Goal: Task Accomplishment & Management: Complete application form

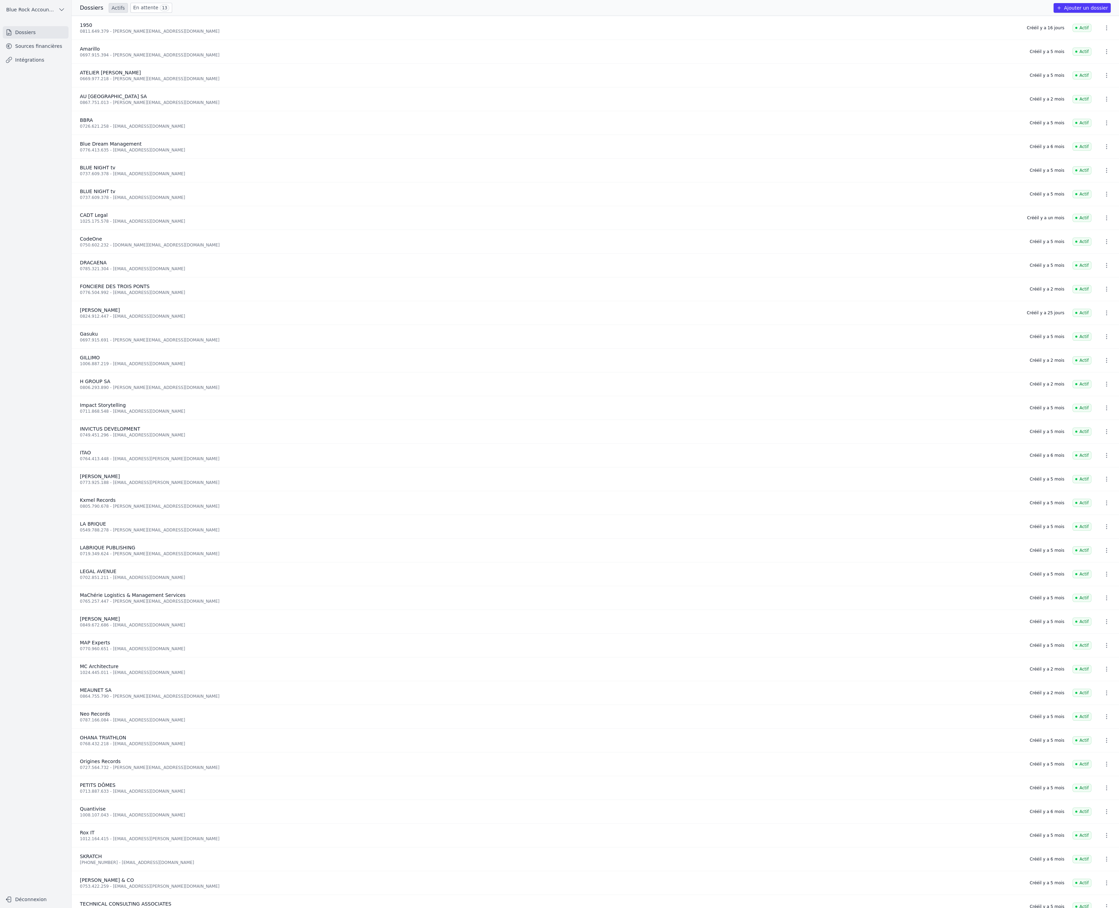
click at [50, 52] on link "Sources financières" at bounding box center [36, 46] width 66 height 12
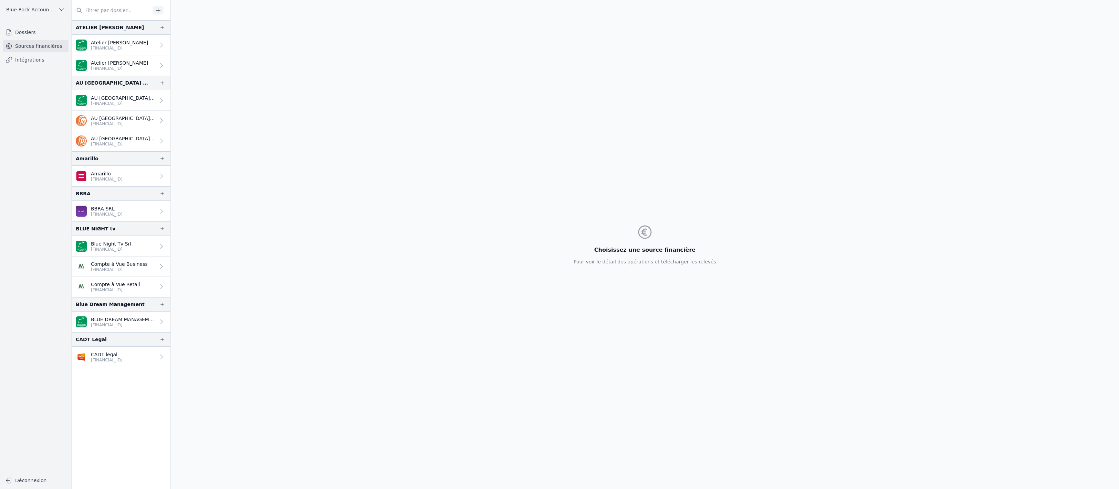
click at [55, 39] on link "Dossiers" at bounding box center [36, 32] width 66 height 12
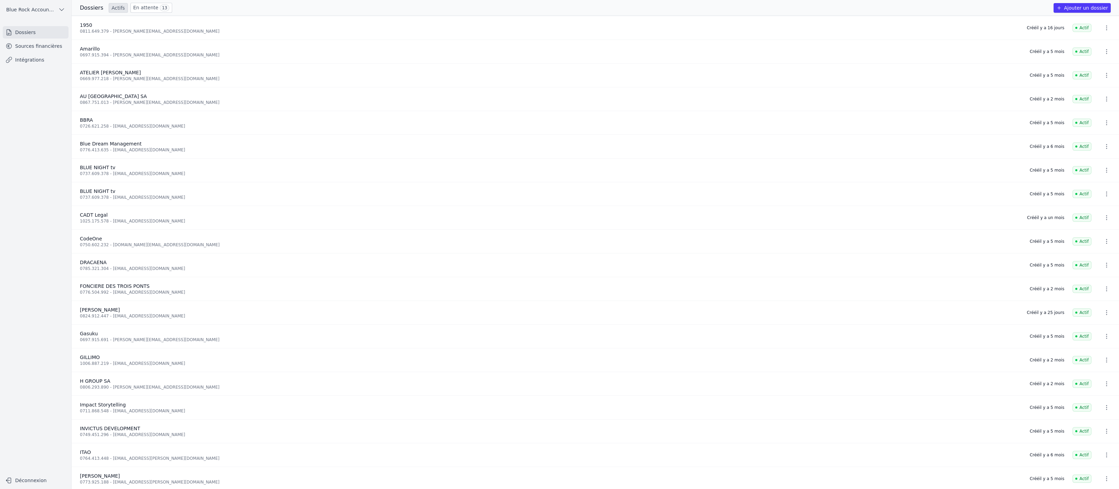
click at [1076, 13] on button "Ajouter un dossier" at bounding box center [1081, 8] width 57 height 10
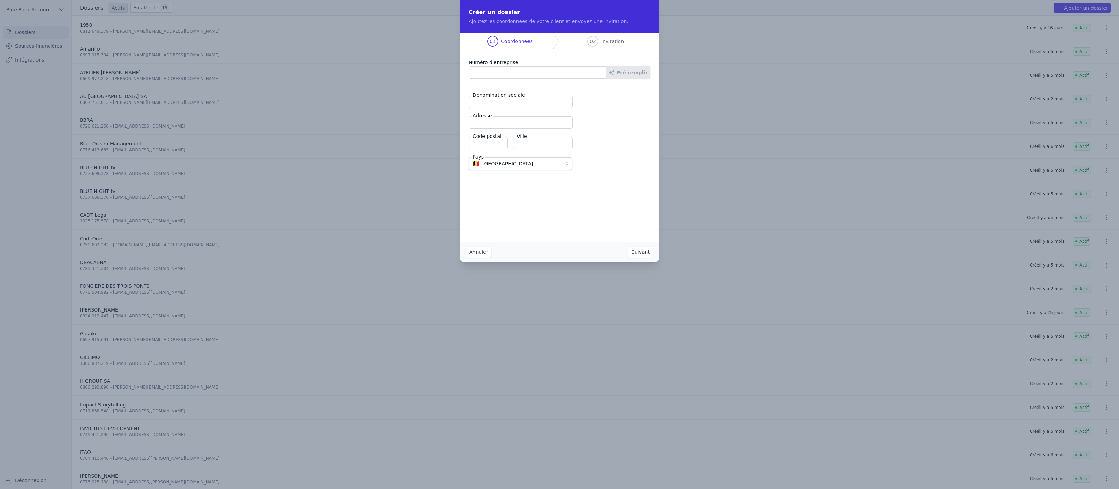
click at [511, 79] on input "Numéro d'entreprise" at bounding box center [537, 72] width 138 height 12
paste input "0691.942.372"
type input "0691.942.372"
click at [650, 79] on button "Pré-remplir" at bounding box center [628, 72] width 44 height 12
type input "FONDPRIV CAB FONDATION"
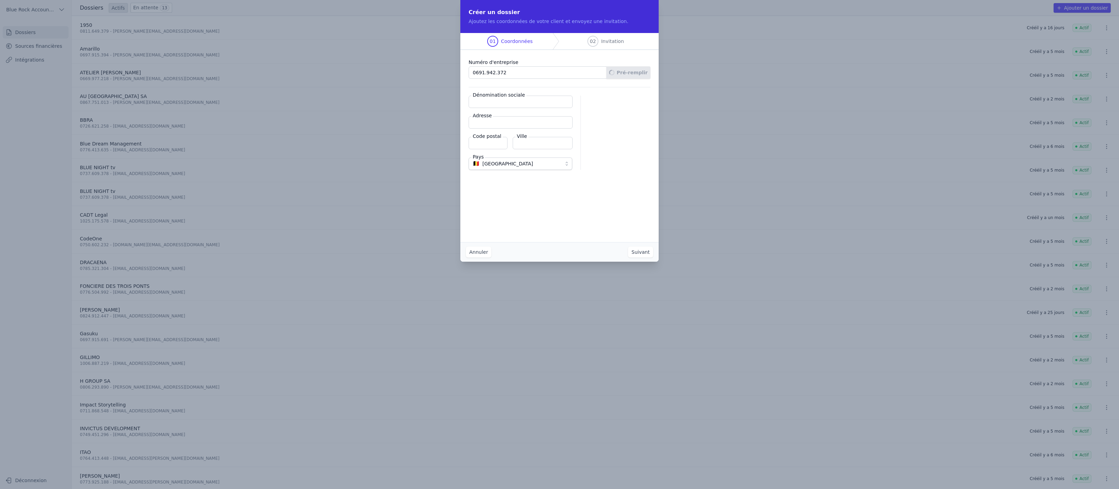
type input "Rue Borrens 32-34"
type input "1050"
type input "Ixelles"
click at [653, 258] on button "Suivant" at bounding box center [640, 252] width 25 height 11
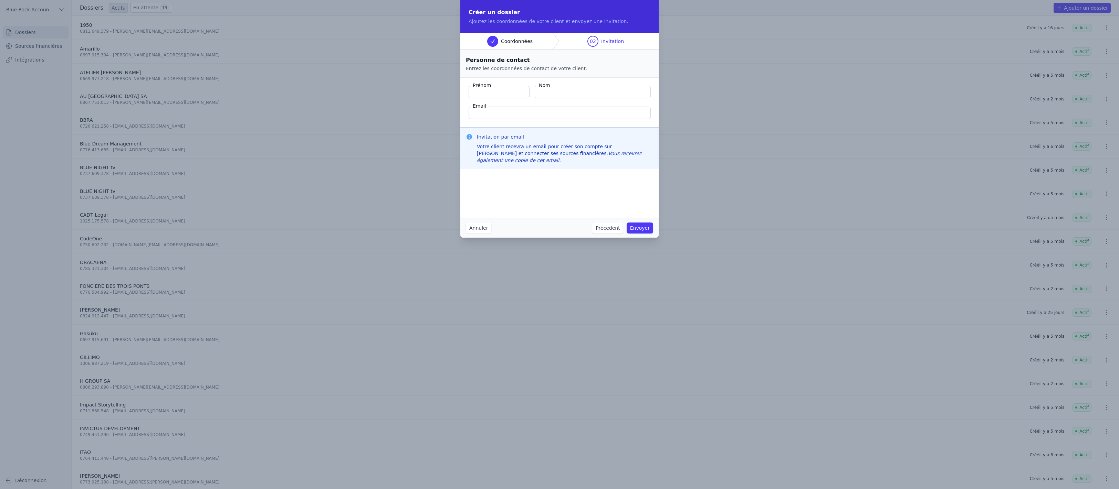
type input "R"
type input "Tuan"
type input "Ngo"
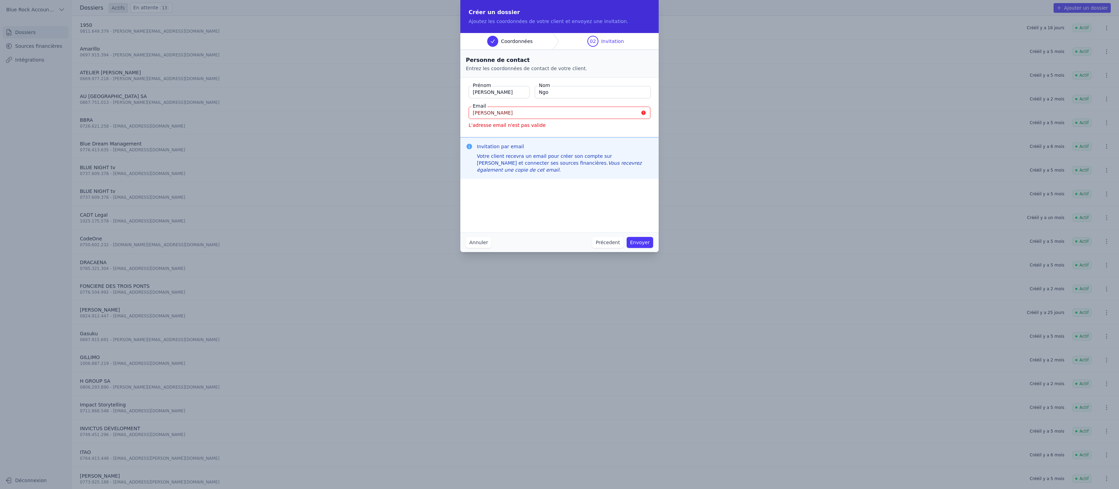
click at [533, 119] on input "tuan" at bounding box center [559, 113] width 182 height 12
paste input "@hgroup.be"
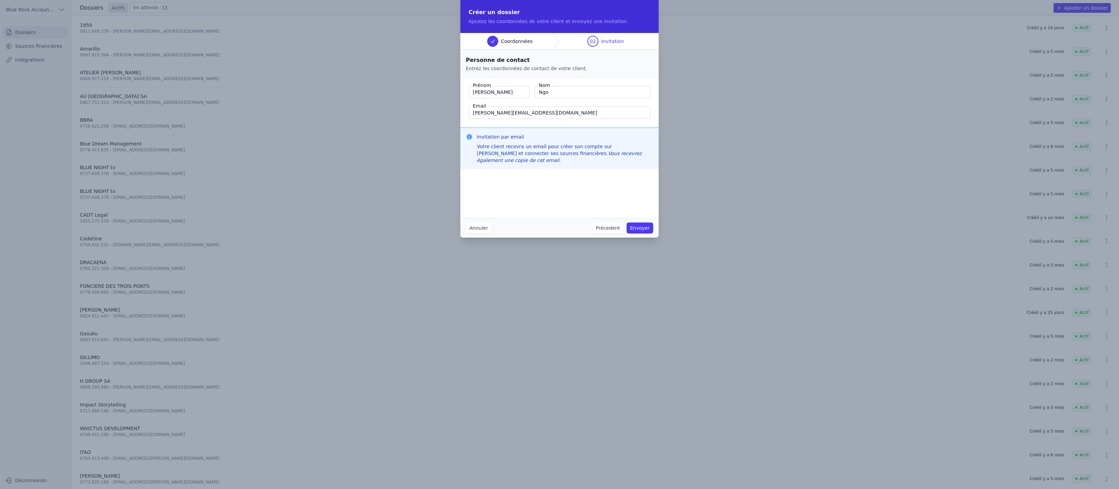
type input "tuan@hgroup.be"
click at [653, 234] on button "Envoyer" at bounding box center [639, 228] width 27 height 11
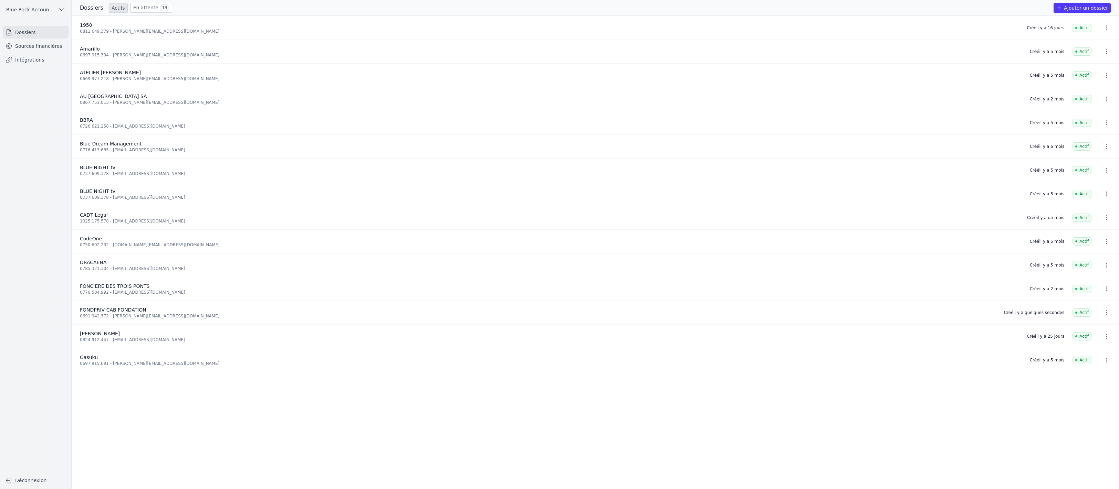
click at [60, 52] on link "Sources financières" at bounding box center [36, 46] width 66 height 12
